Goal: Navigation & Orientation: Find specific page/section

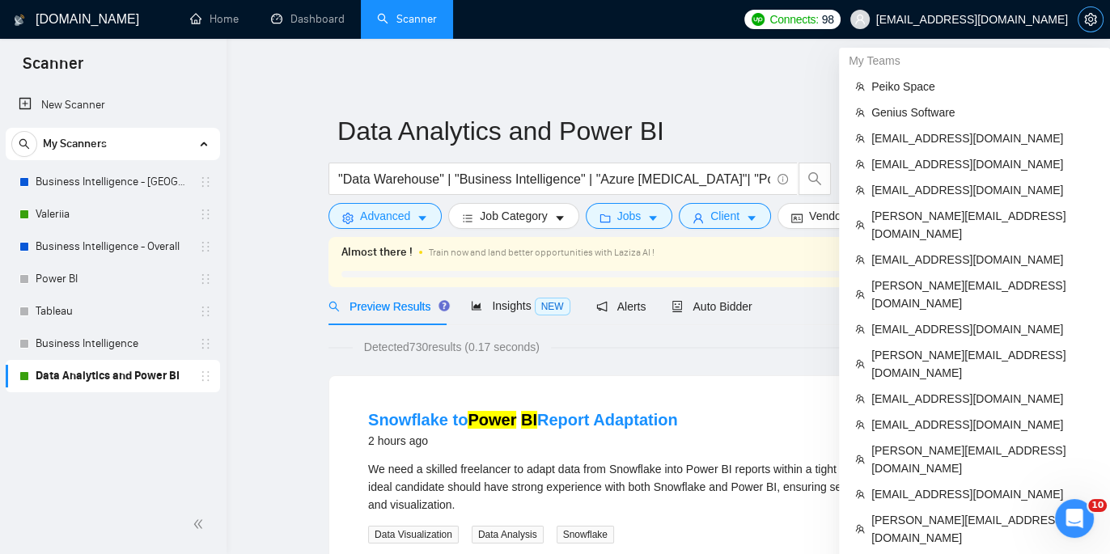
click at [1086, 24] on icon "setting" at bounding box center [1090, 19] width 13 height 13
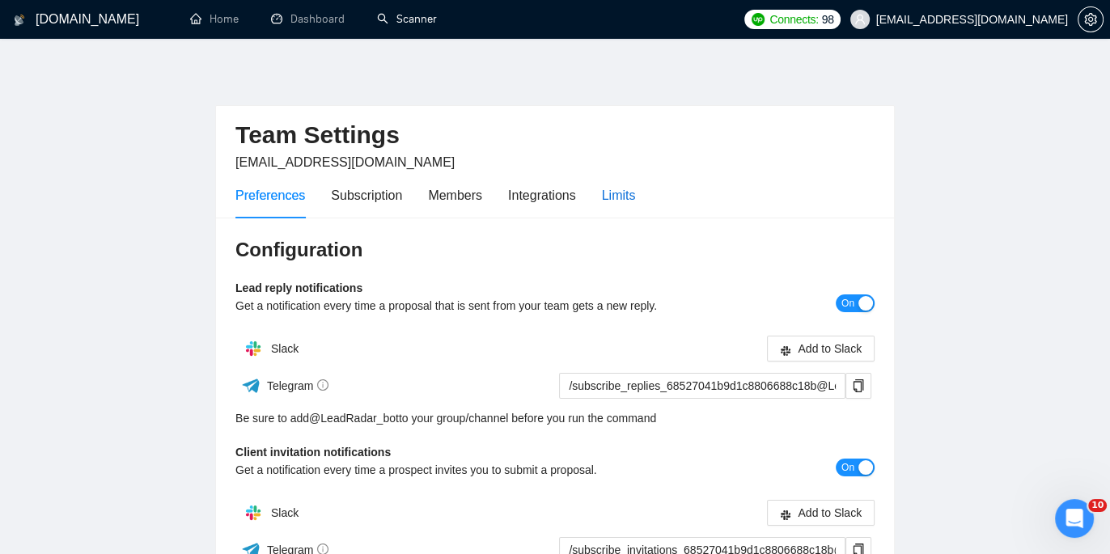
click at [608, 193] on div "Limits" at bounding box center [619, 195] width 34 height 20
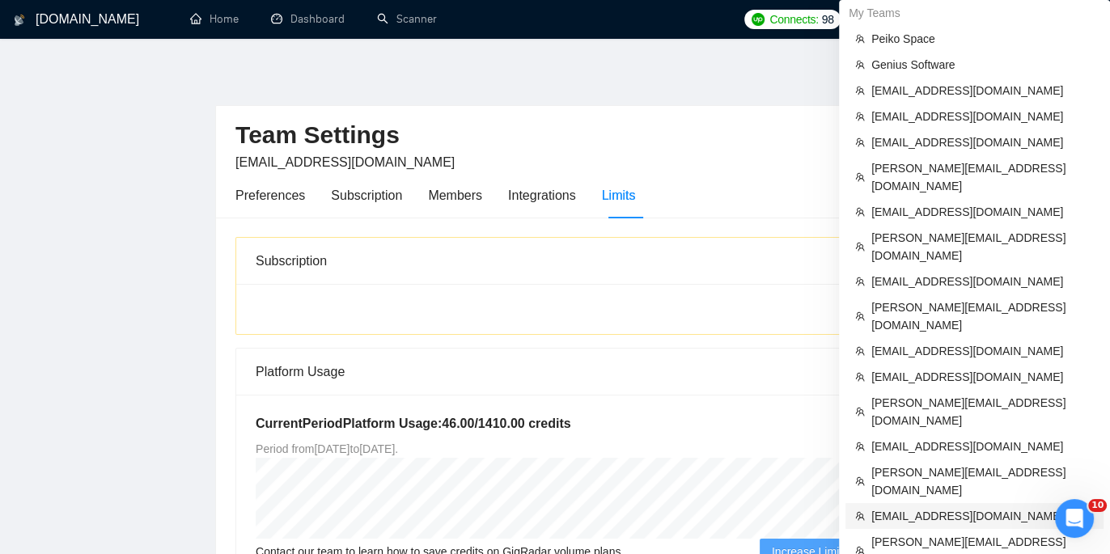
click at [1002, 507] on span "[EMAIL_ADDRESS][DOMAIN_NAME]" at bounding box center [982, 516] width 222 height 18
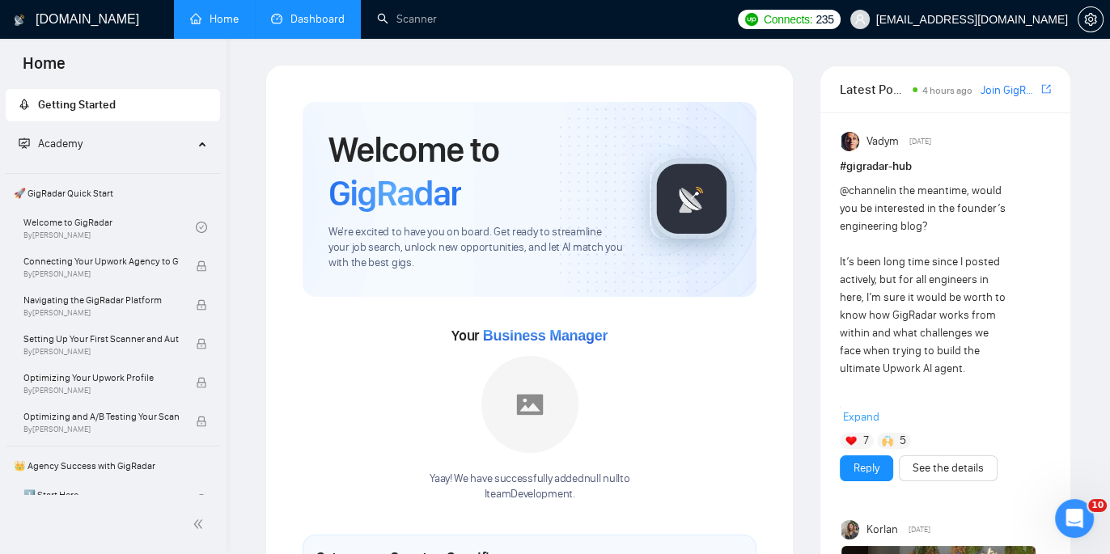
click at [316, 12] on link "Dashboard" at bounding box center [308, 19] width 74 height 14
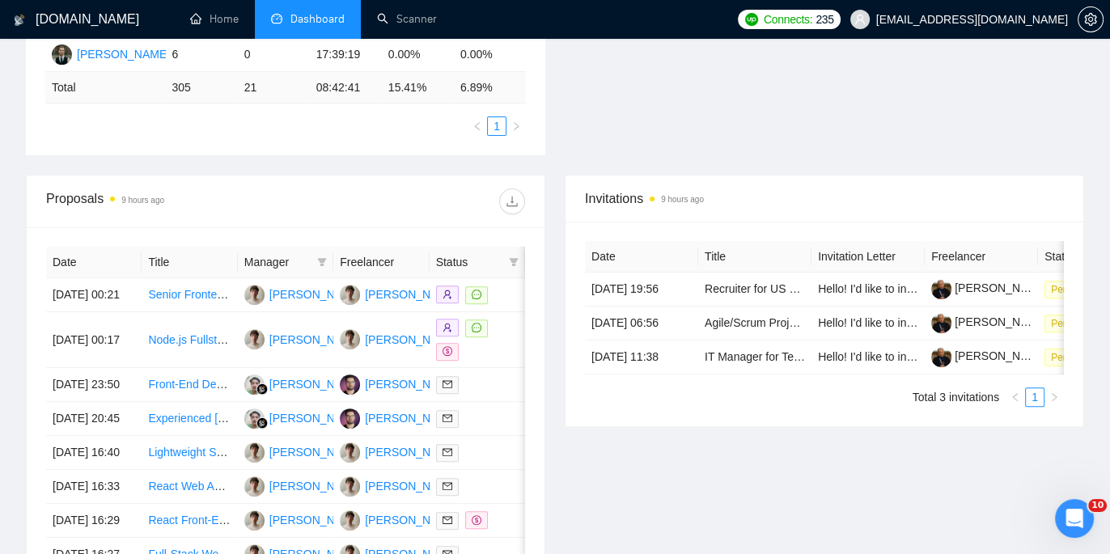
scroll to position [490, 0]
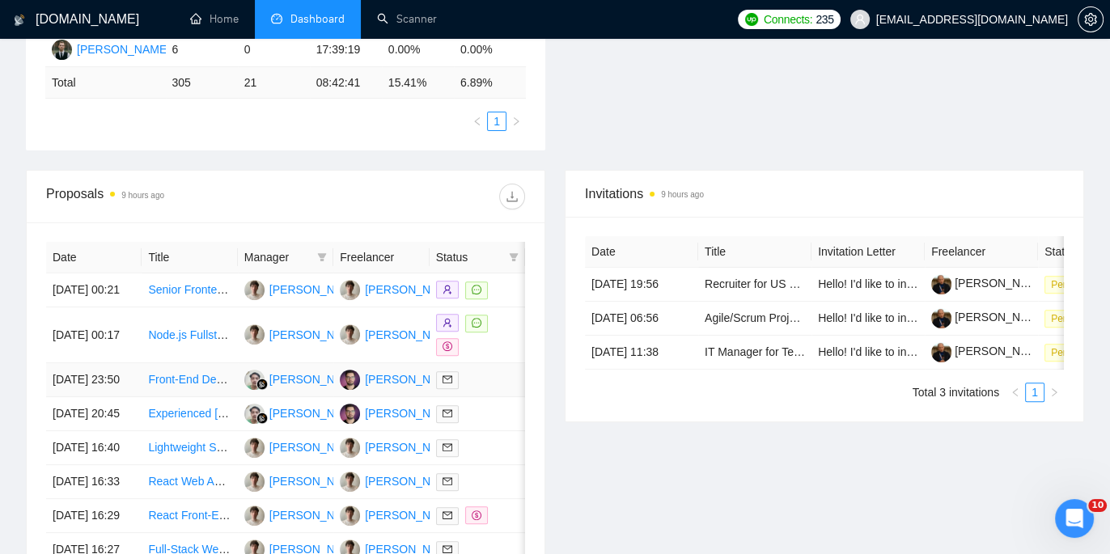
click at [378, 388] on div "[PERSON_NAME]" at bounding box center [411, 380] width 93 height 18
